Goal: Task Accomplishment & Management: Use online tool/utility

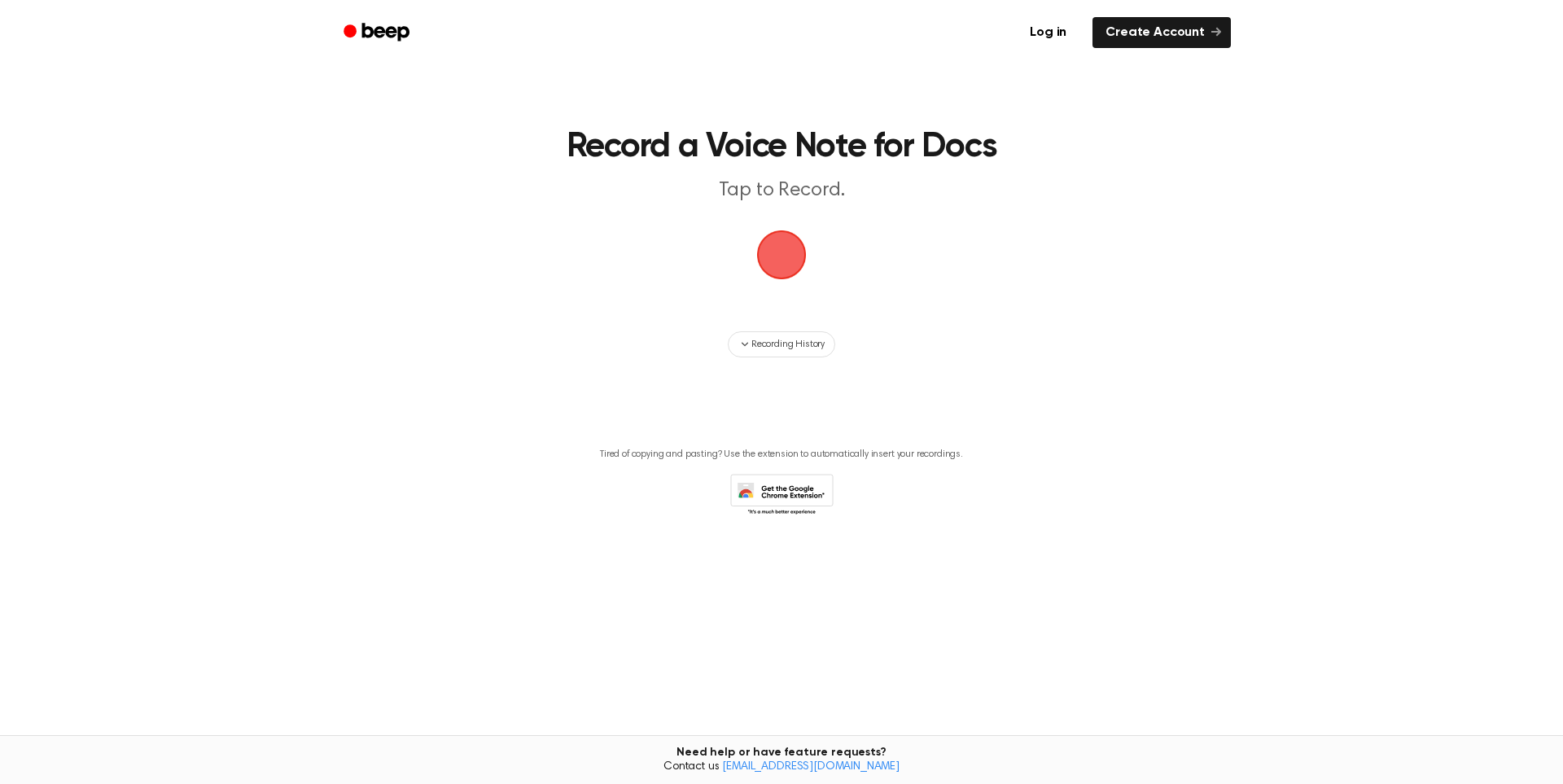
click at [789, 263] on span "button" at bounding box center [781, 254] width 76 height 76
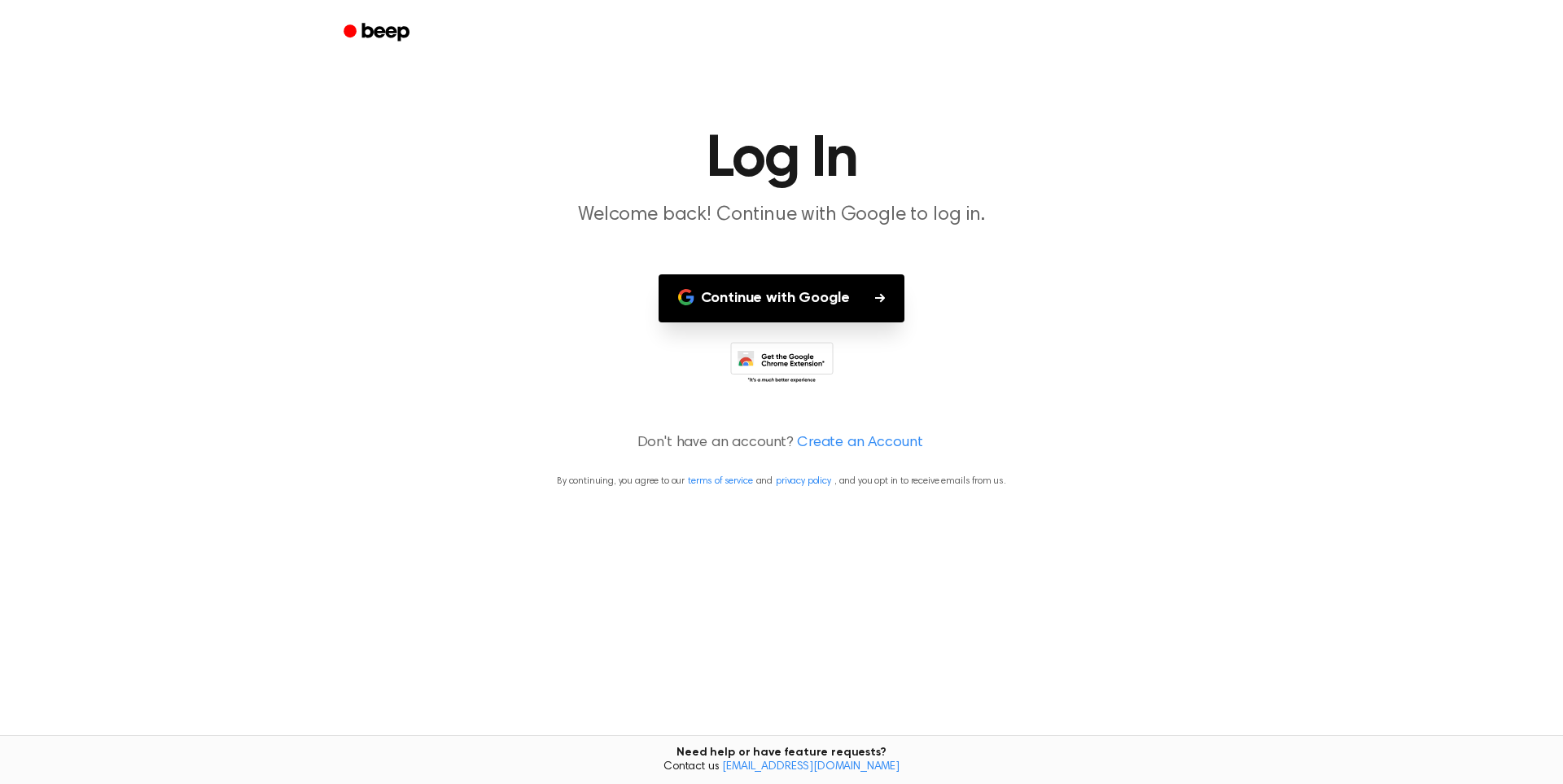
click at [802, 303] on button "Continue with Google" at bounding box center [782, 298] width 247 height 48
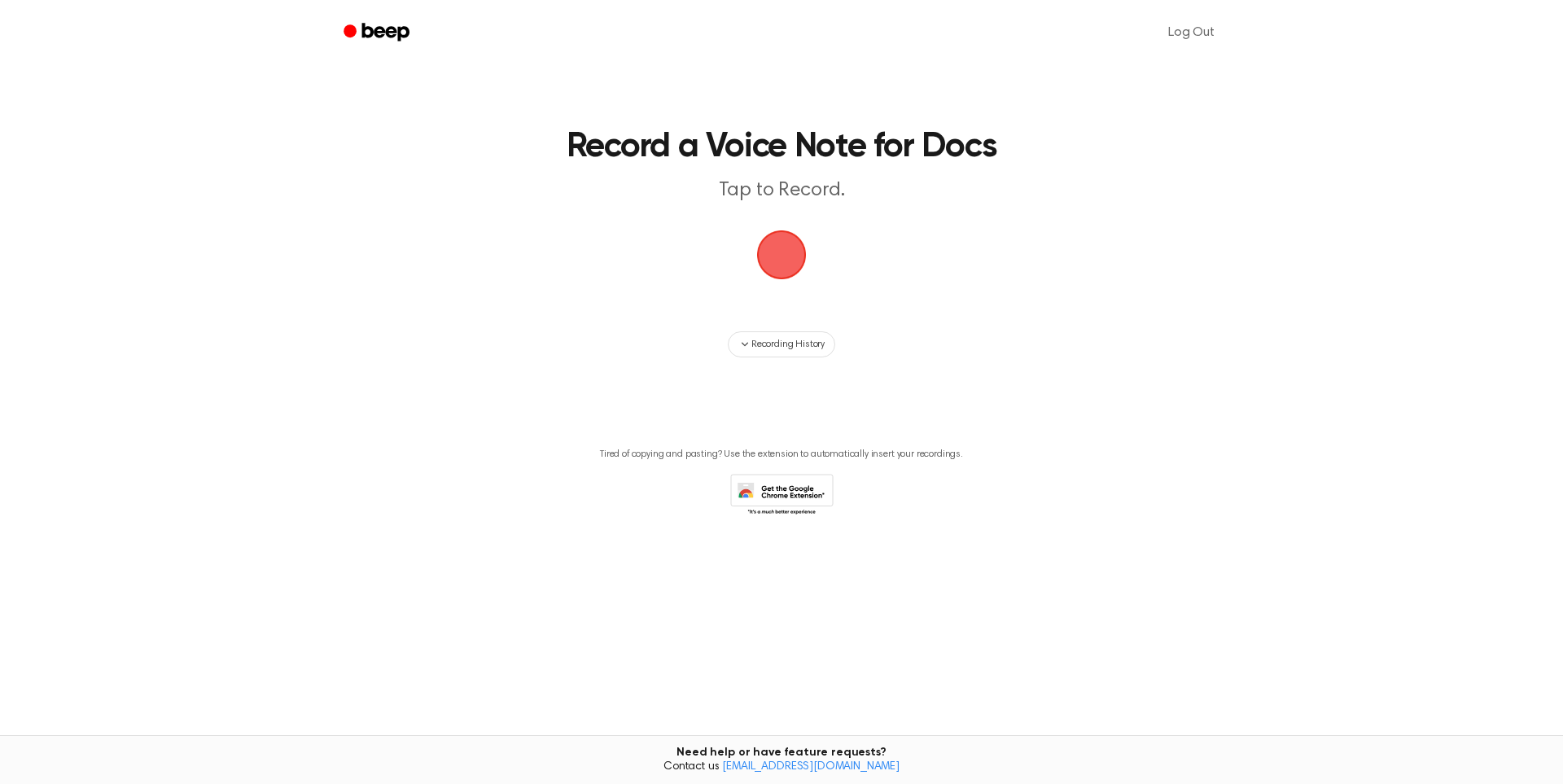
click at [774, 235] on span "button" at bounding box center [781, 254] width 55 height 55
click at [782, 263] on span "button" at bounding box center [781, 254] width 74 height 74
click at [782, 263] on span "button" at bounding box center [781, 254] width 55 height 55
click at [783, 263] on span "button" at bounding box center [782, 255] width 66 height 66
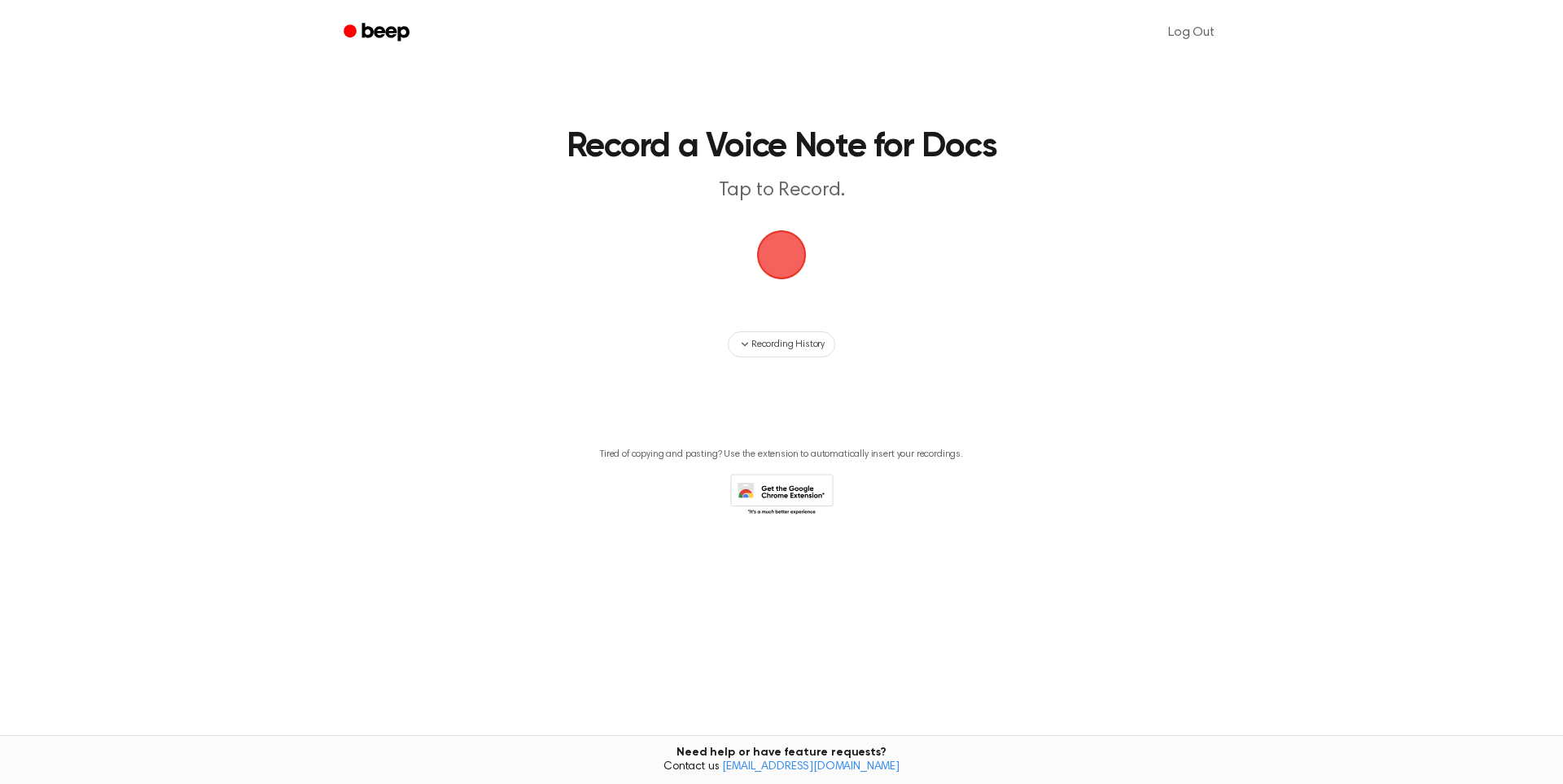
click at [783, 263] on span "button" at bounding box center [781, 254] width 86 height 86
click at [789, 338] on span "Recording History" at bounding box center [788, 343] width 73 height 14
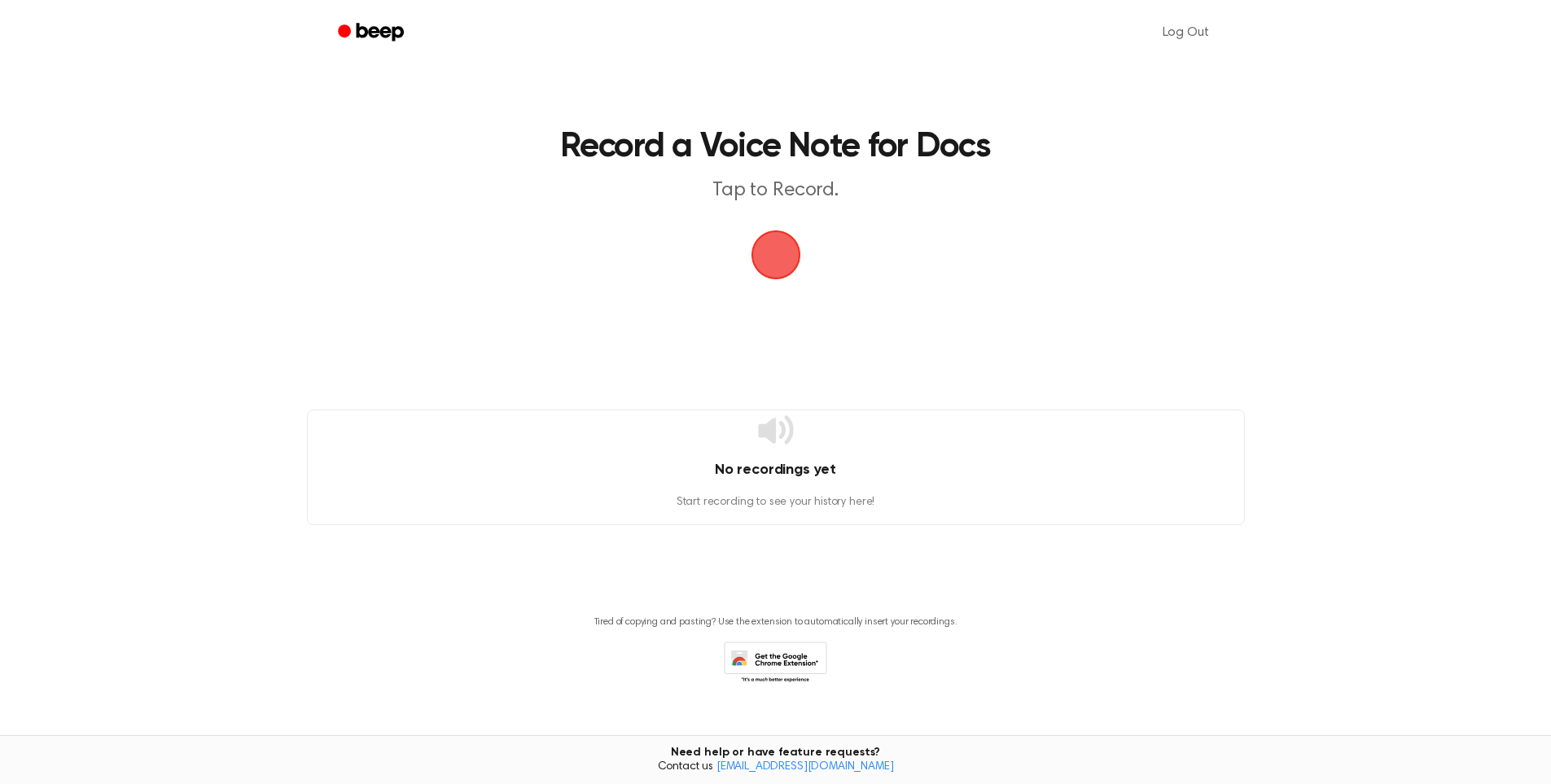
click at [775, 254] on span "button" at bounding box center [775, 255] width 53 height 53
